Goal: Information Seeking & Learning: Check status

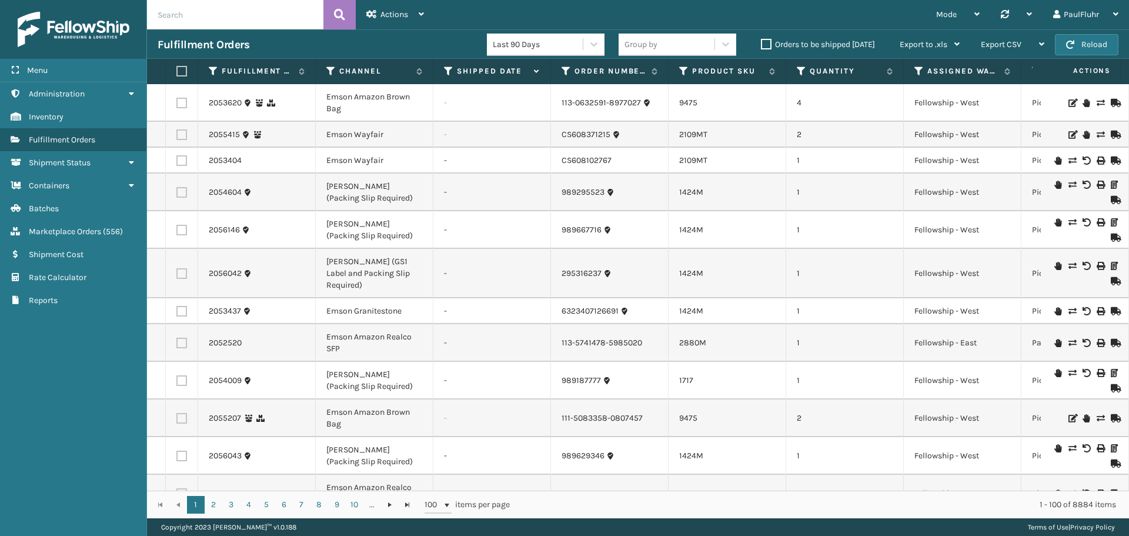
click at [222, 18] on input "text" at bounding box center [235, 14] width 176 height 29
paste input "988582543x19-1"
click at [333, 13] on button at bounding box center [339, 14] width 32 height 29
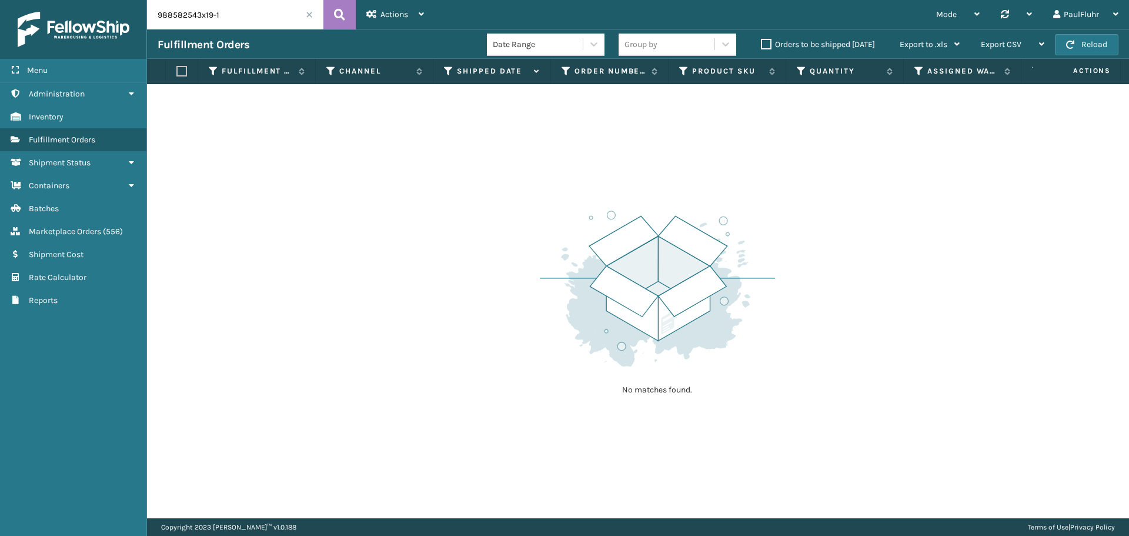
drag, startPoint x: 200, startPoint y: 14, endPoint x: 228, endPoint y: 9, distance: 27.9
click at [228, 9] on input "988582543x19-1" at bounding box center [235, 14] width 176 height 29
click at [337, 12] on icon at bounding box center [339, 15] width 11 height 18
click at [222, 16] on input "988582543" at bounding box center [235, 14] width 176 height 29
drag, startPoint x: 181, startPoint y: 15, endPoint x: 148, endPoint y: 15, distance: 32.3
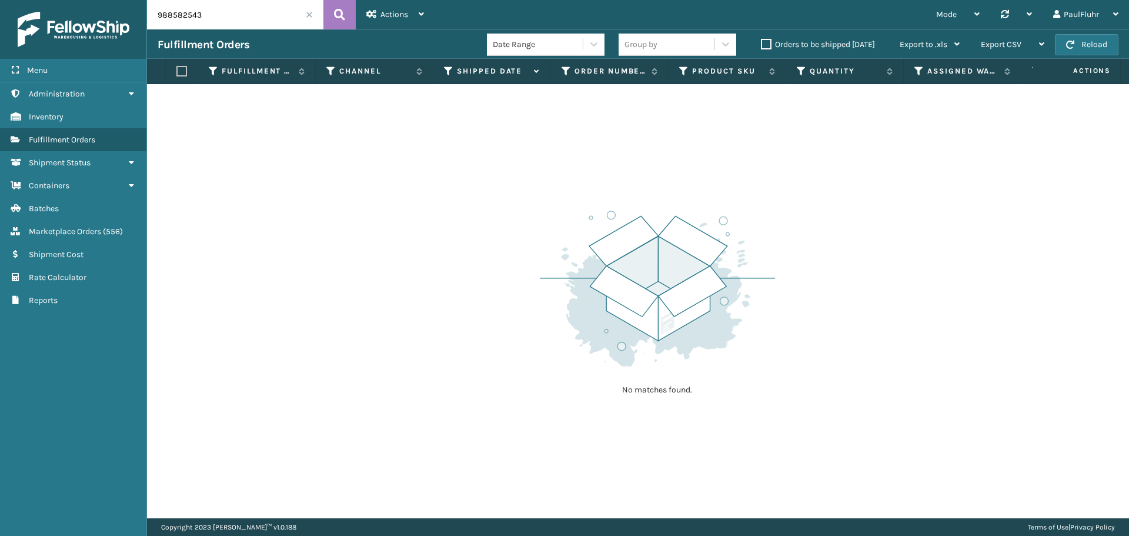
click at [148, 15] on input "988582543" at bounding box center [235, 14] width 176 height 29
paste input "6655163812_2"
click at [342, 12] on icon at bounding box center [339, 15] width 11 height 18
drag, startPoint x: 200, startPoint y: 16, endPoint x: 246, endPoint y: 13, distance: 46.0
click at [246, 13] on input "6655163812_2" at bounding box center [235, 14] width 176 height 29
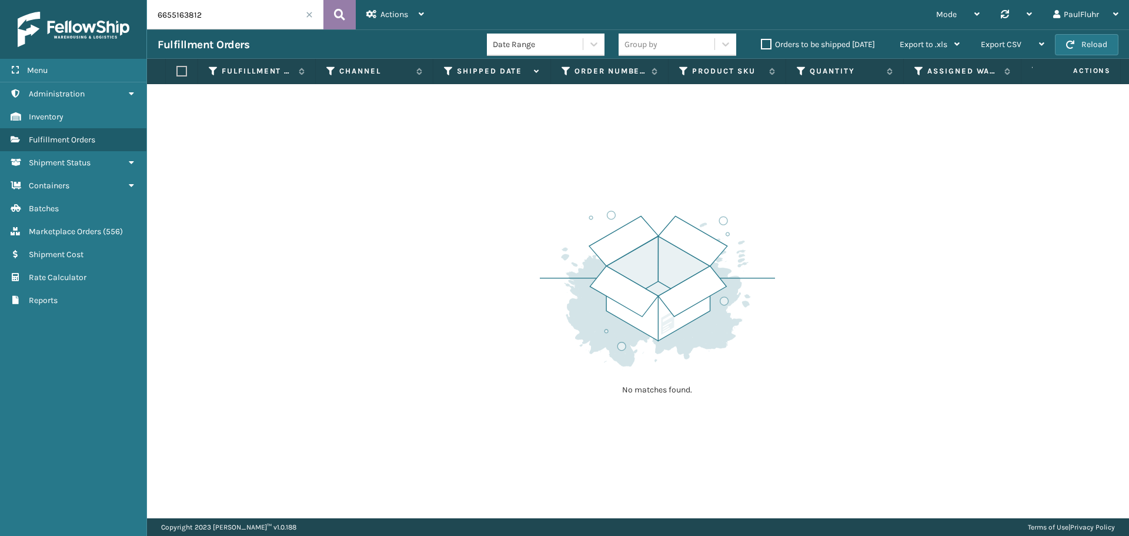
type input "6655163812"
click at [335, 11] on icon at bounding box center [339, 15] width 11 height 18
click at [308, 14] on span at bounding box center [309, 14] width 7 height 7
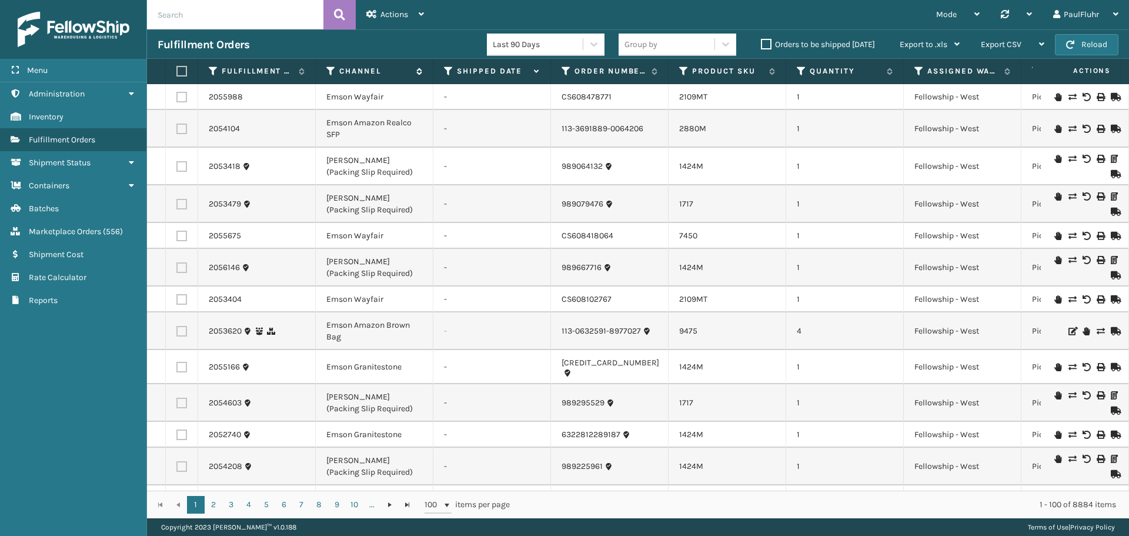
click at [331, 69] on icon at bounding box center [330, 71] width 9 height 11
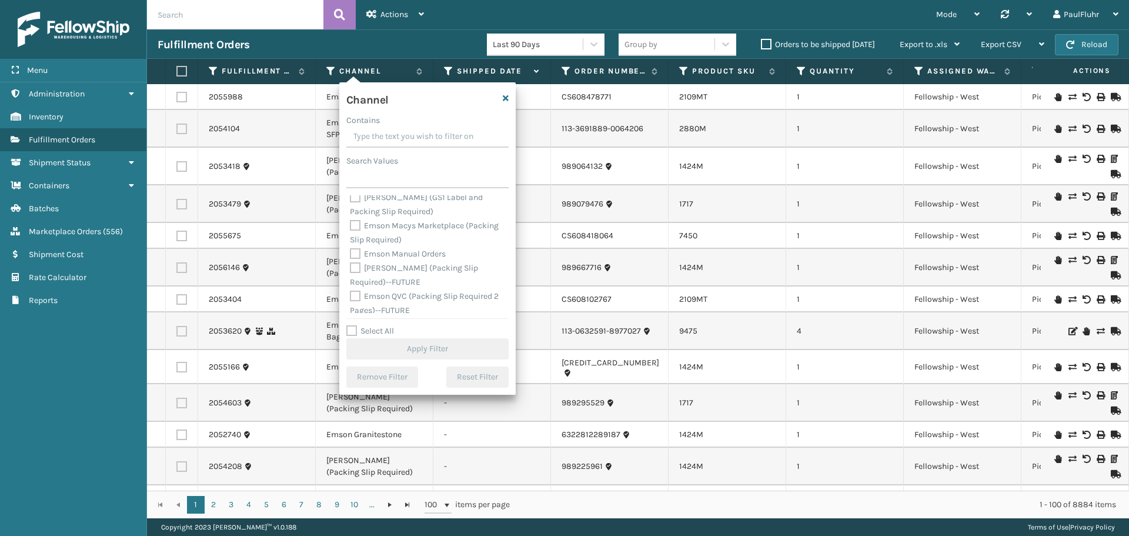
scroll to position [412, 0]
click at [356, 225] on label "[PERSON_NAME] (Packing Slip Required)" at bounding box center [414, 235] width 128 height 24
click at [350, 225] on input "[PERSON_NAME] (Packing Slip Required)" at bounding box center [350, 225] width 1 height 8
checkbox input "true"
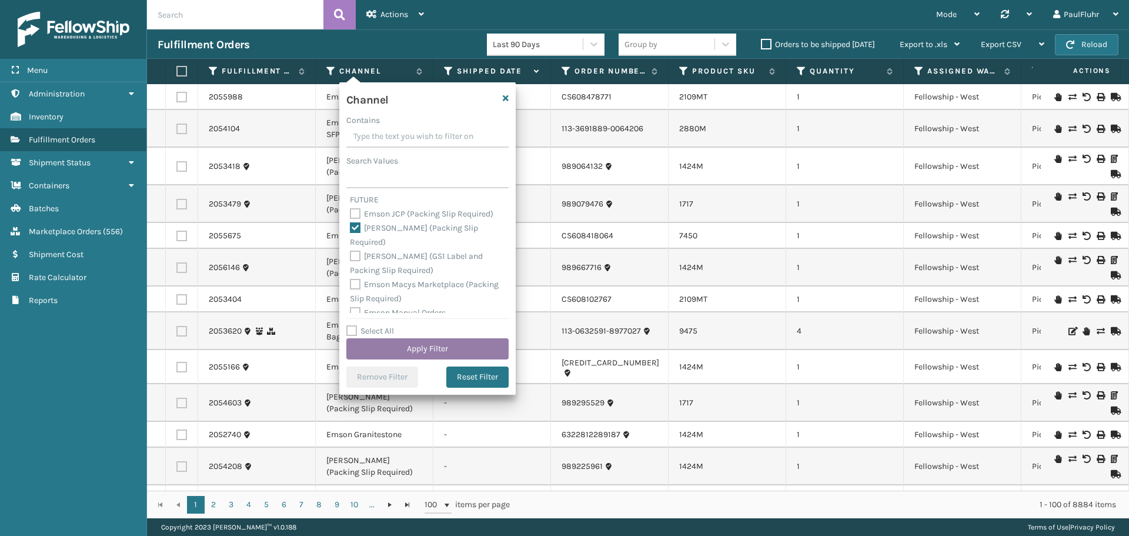
click at [429, 347] on button "Apply Filter" at bounding box center [427, 348] width 162 height 21
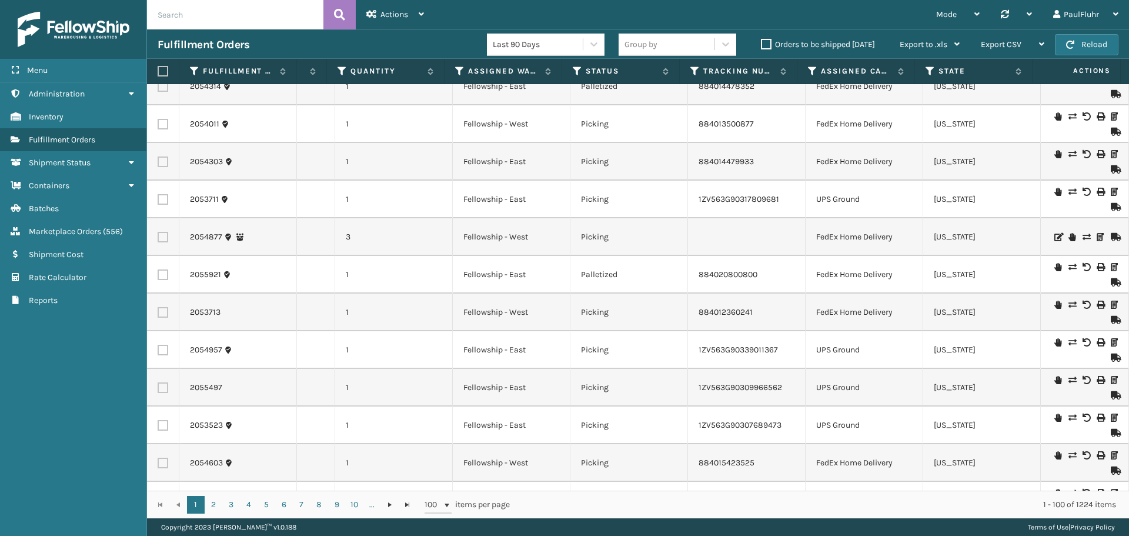
scroll to position [0, 0]
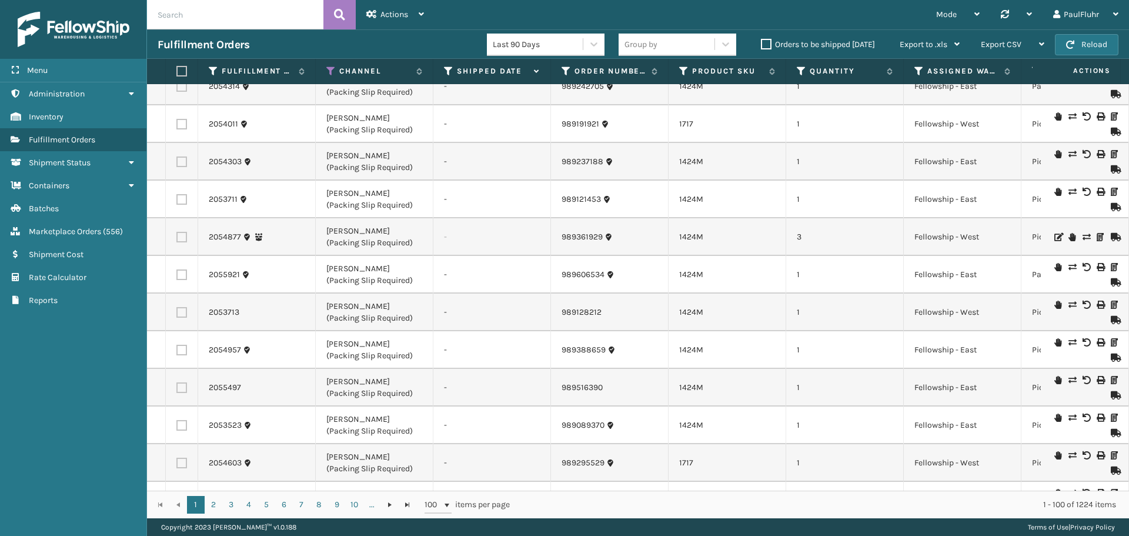
click at [240, 19] on input "text" at bounding box center [235, 14] width 176 height 29
paste input "988582543"
type input "988582543"
click at [337, 13] on icon at bounding box center [339, 15] width 11 height 18
